Goal: Task Accomplishment & Management: Manage account settings

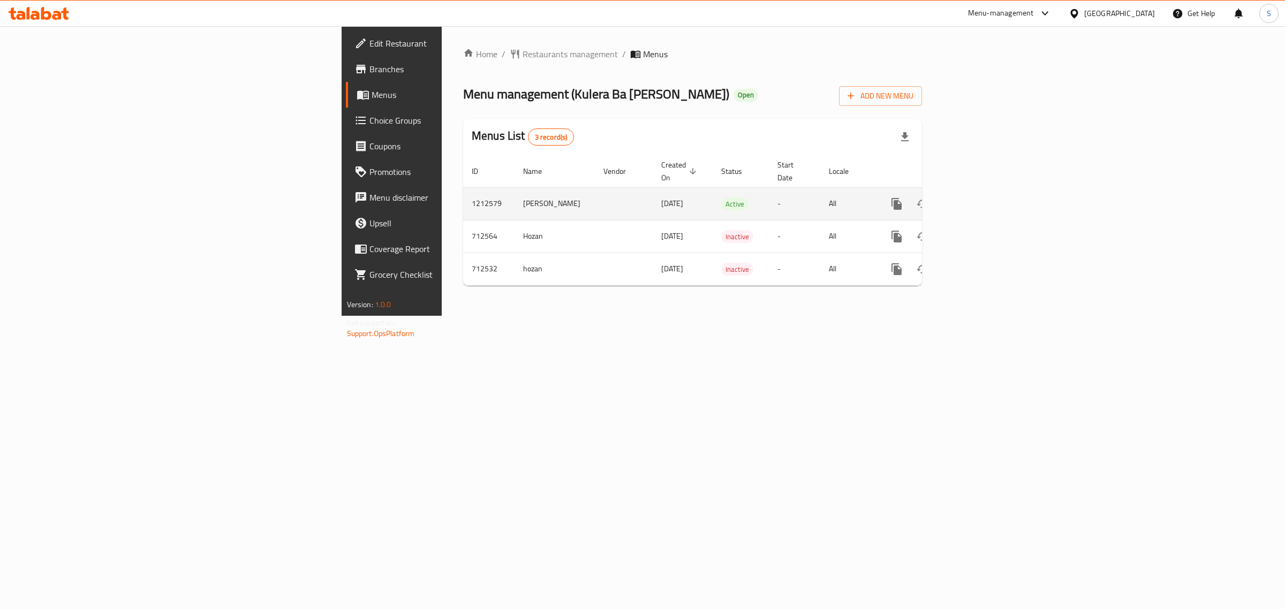
click at [980, 198] on icon "enhanced table" at bounding box center [973, 204] width 13 height 13
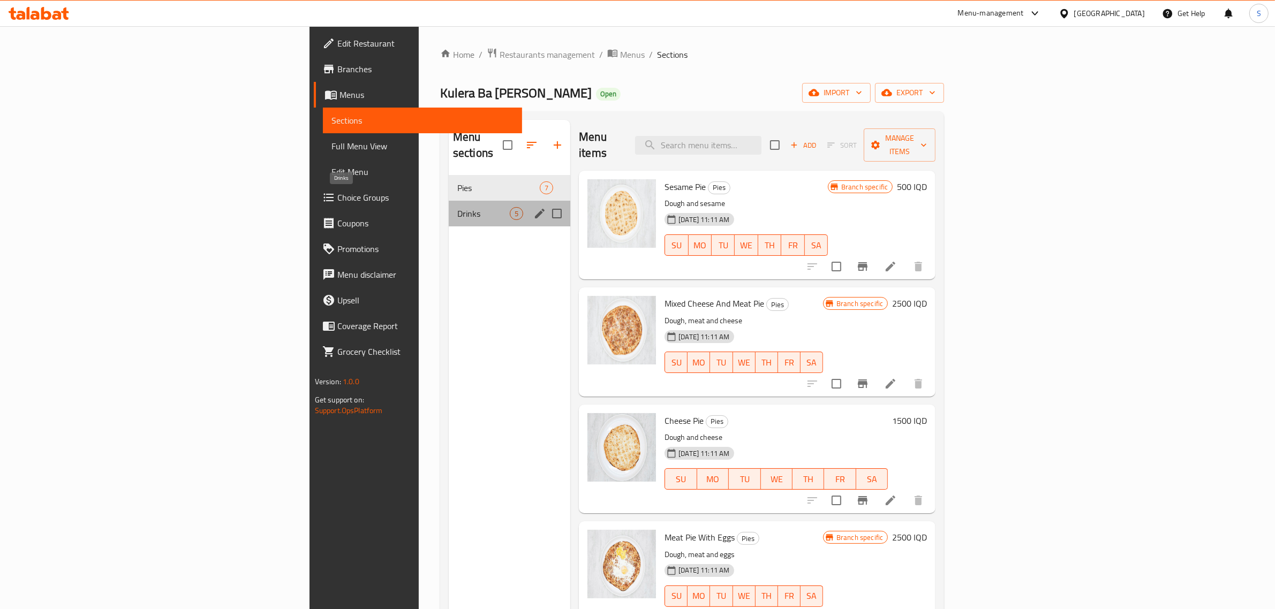
click at [457, 207] on span "Drinks" at bounding box center [483, 213] width 52 height 13
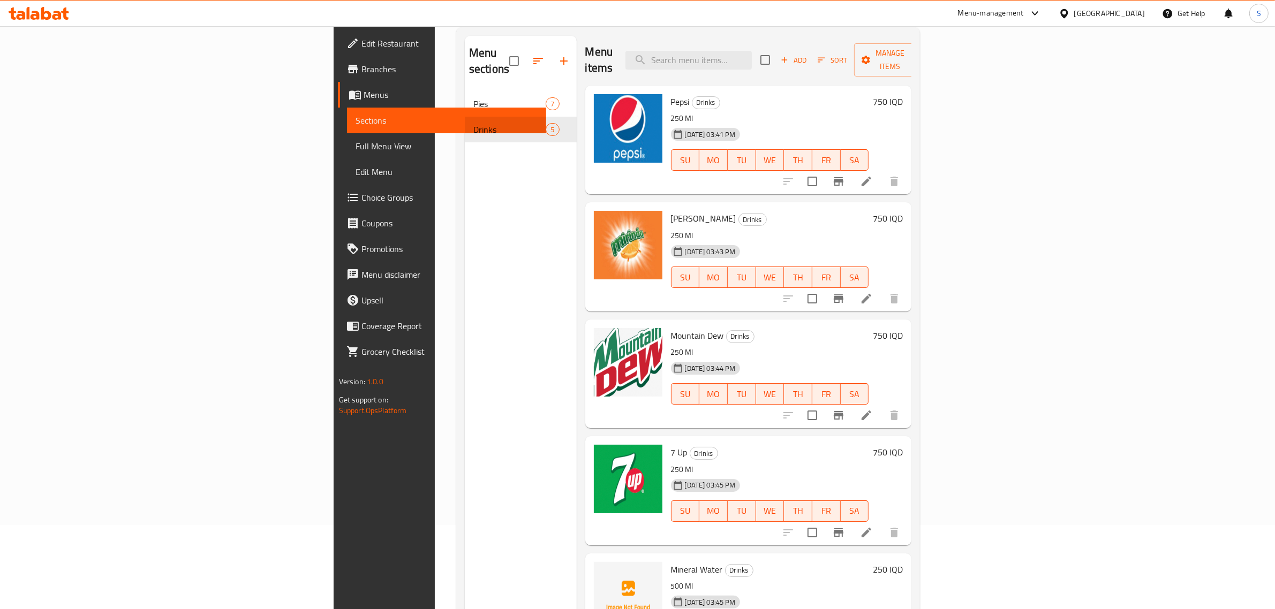
scroll to position [150, 0]
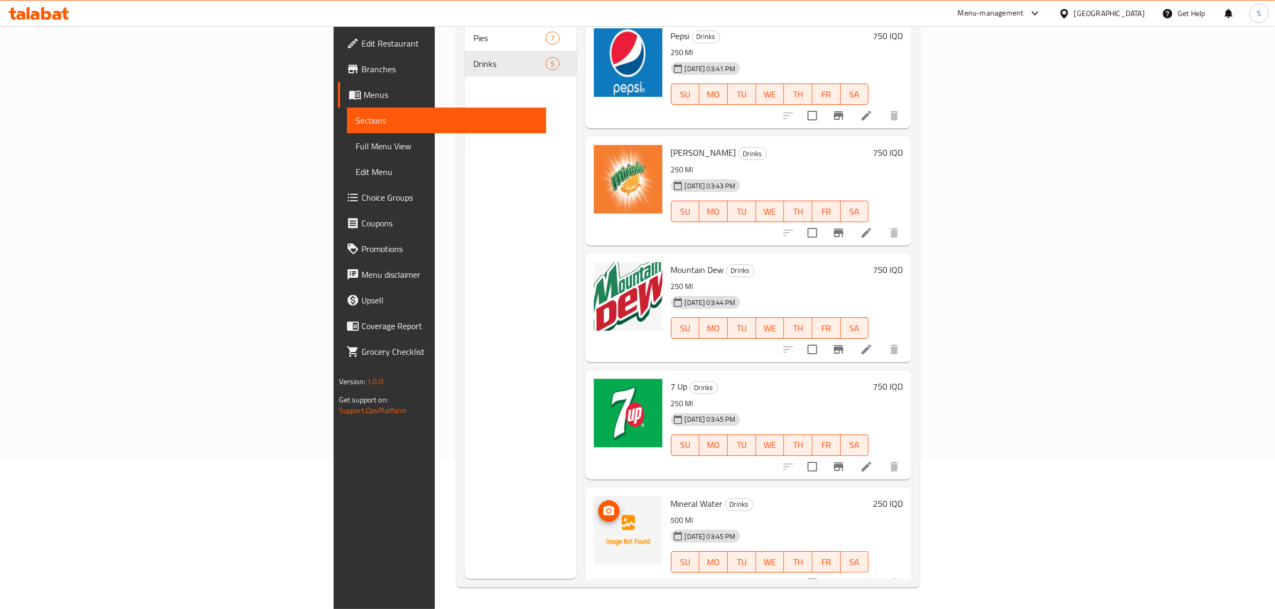
click at [603, 506] on icon "upload picture" at bounding box center [608, 511] width 11 height 10
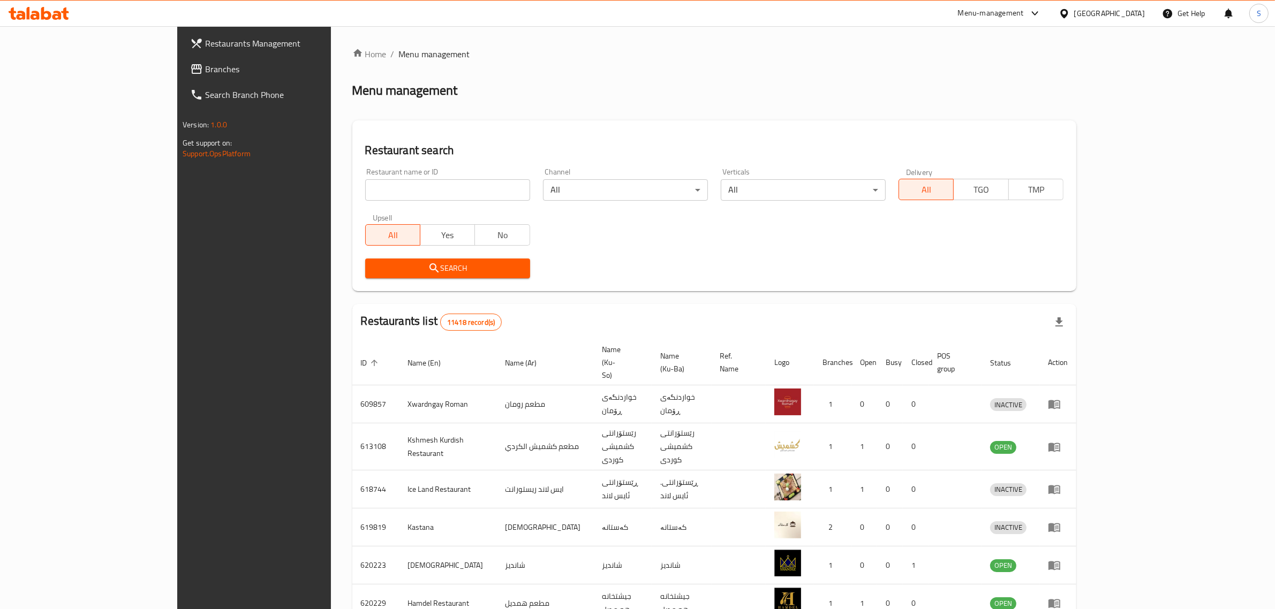
click at [451, 193] on input "search" at bounding box center [447, 189] width 165 height 21
type input "copenhag"
click button "Search" at bounding box center [447, 269] width 165 height 20
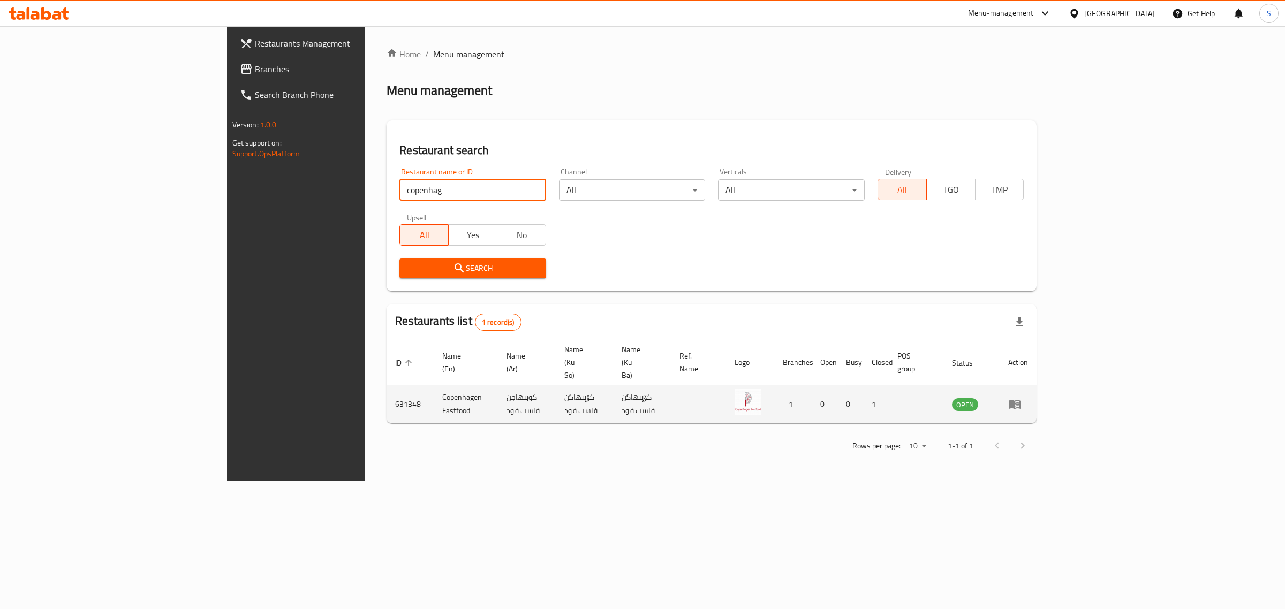
click at [1036, 385] on td "enhanced table" at bounding box center [1018, 404] width 37 height 38
click at [1028, 398] on link "enhanced table" at bounding box center [1018, 404] width 20 height 13
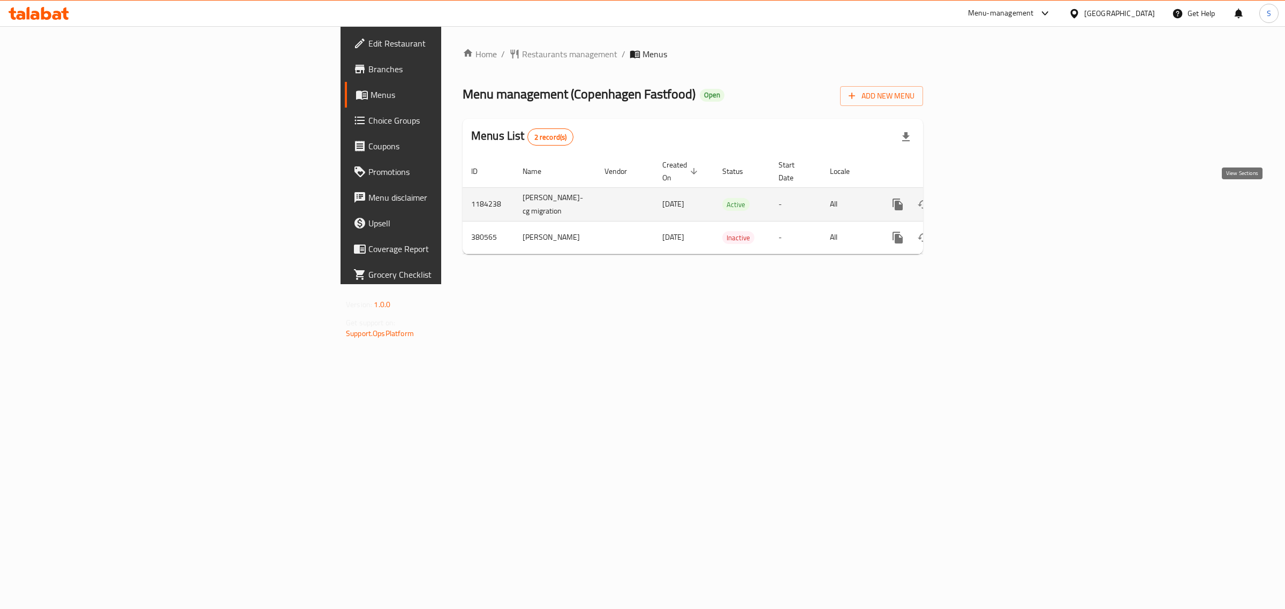
click at [988, 201] on link "enhanced table" at bounding box center [975, 205] width 26 height 26
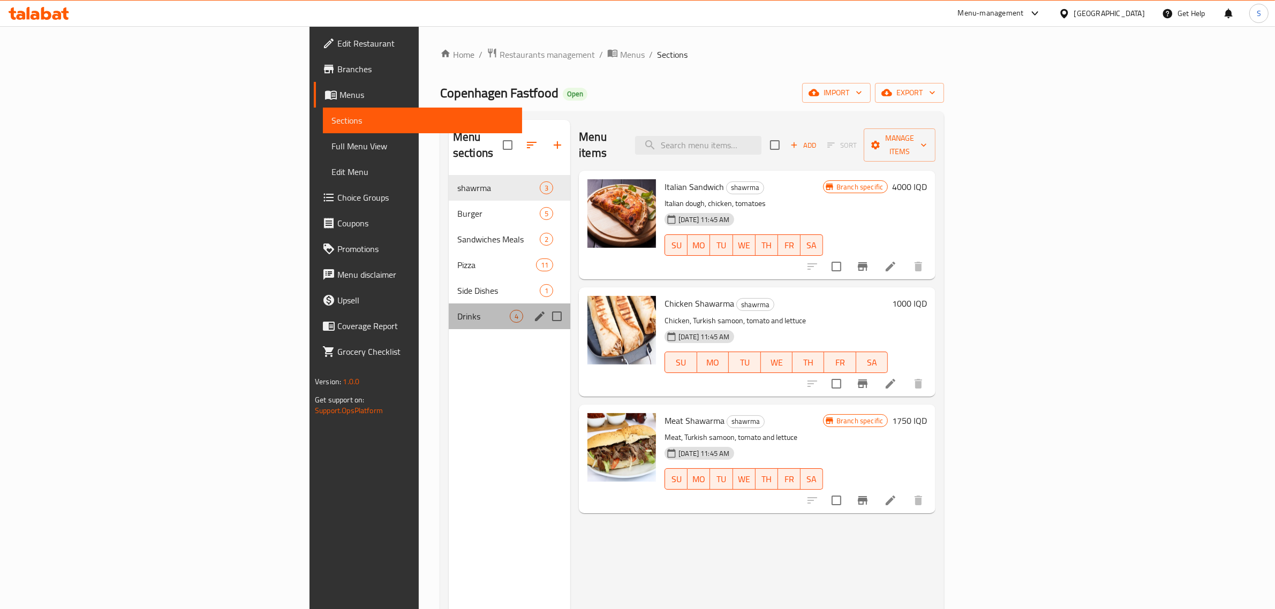
click at [449, 311] on div "Drinks 4" at bounding box center [510, 317] width 122 height 26
